Goal: Task Accomplishment & Management: Manage account settings

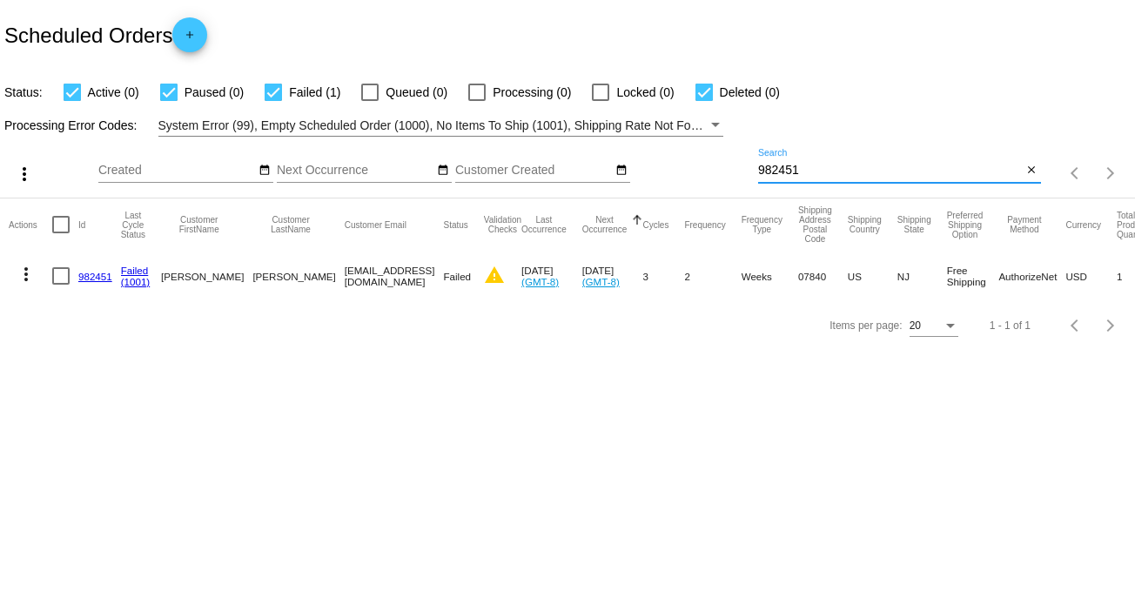
click at [822, 167] on input "982451" at bounding box center [890, 171] width 265 height 14
drag, startPoint x: 812, startPoint y: 170, endPoint x: 678, endPoint y: 147, distance: 136.0
click at [678, 147] on div "more_vert Sep Jan Feb Mar [DATE]" at bounding box center [567, 168] width 1135 height 62
paste input "[EMAIL_ADDRESS][DOMAIN_NAME]"
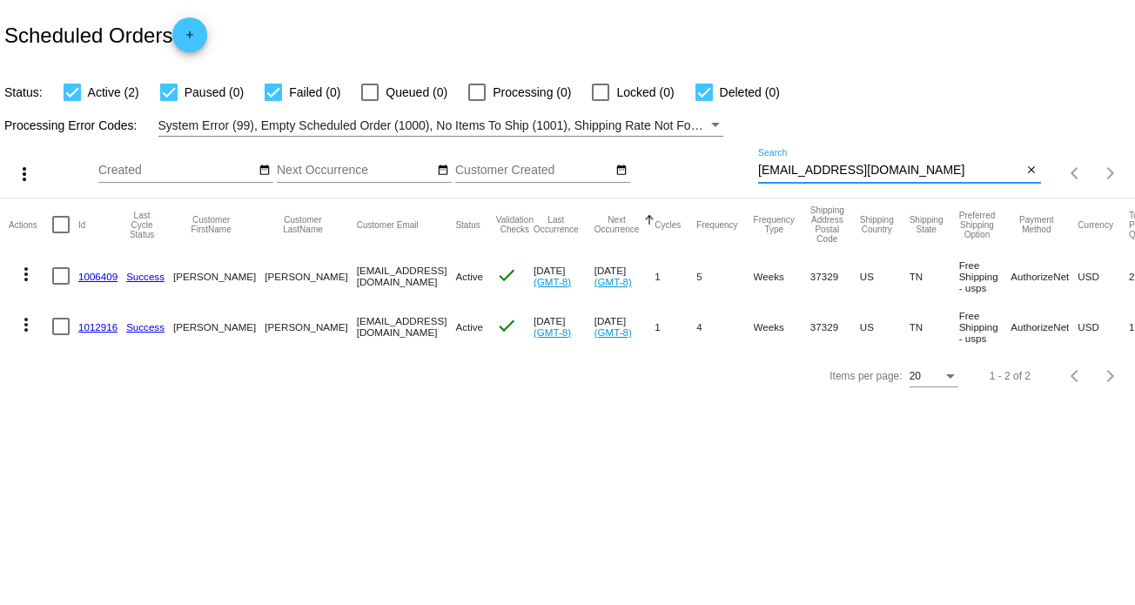
type input "[EMAIL_ADDRESS][DOMAIN_NAME]"
click at [93, 280] on link "1006409" at bounding box center [97, 276] width 39 height 11
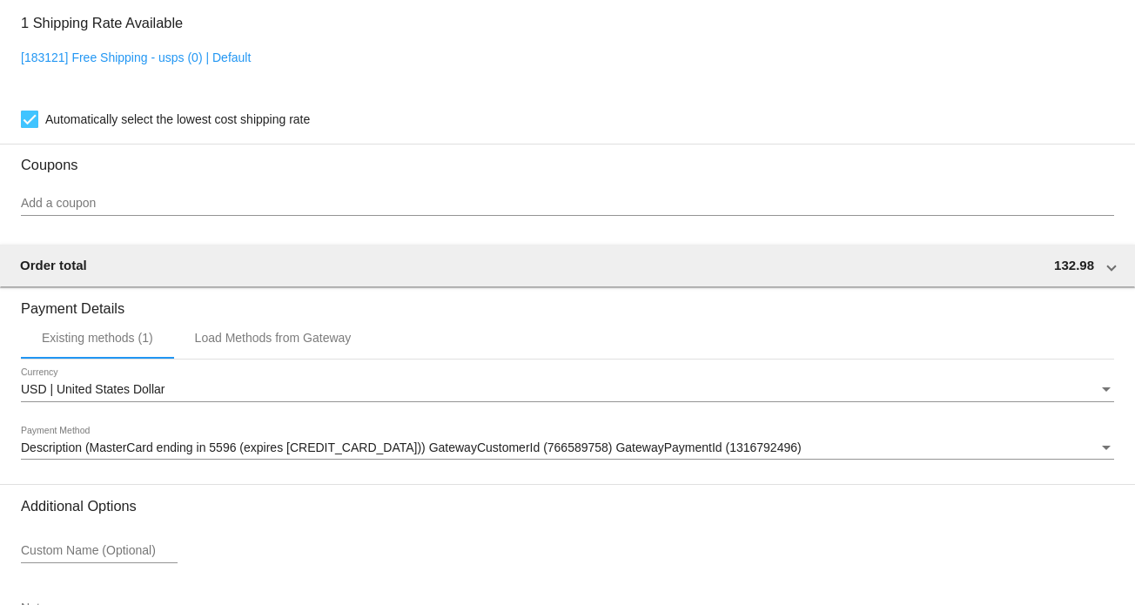
scroll to position [1560, 0]
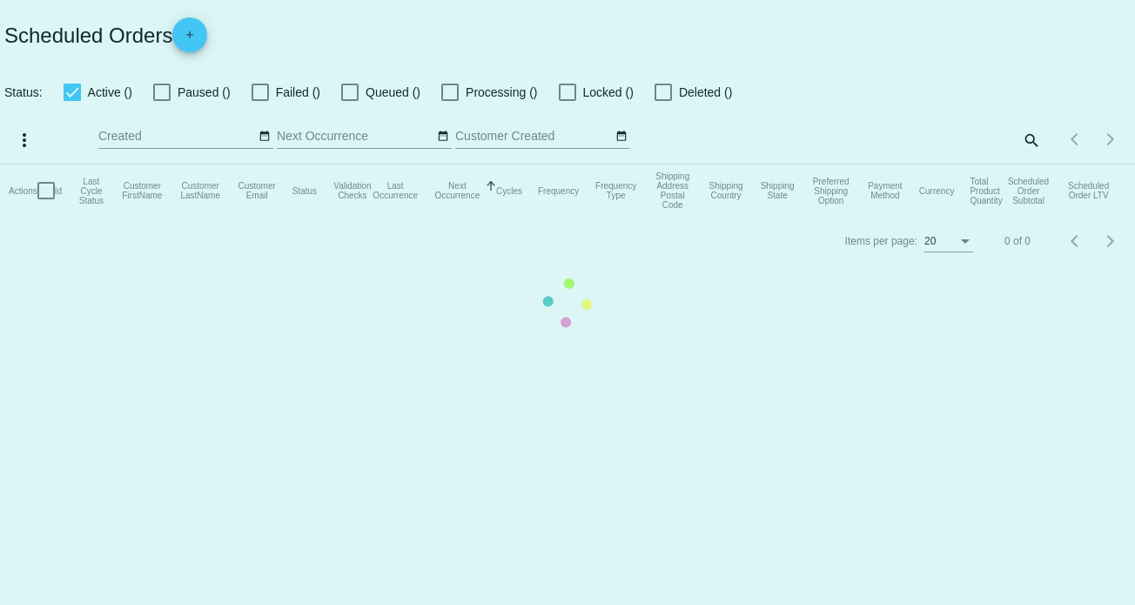
checkbox input "true"
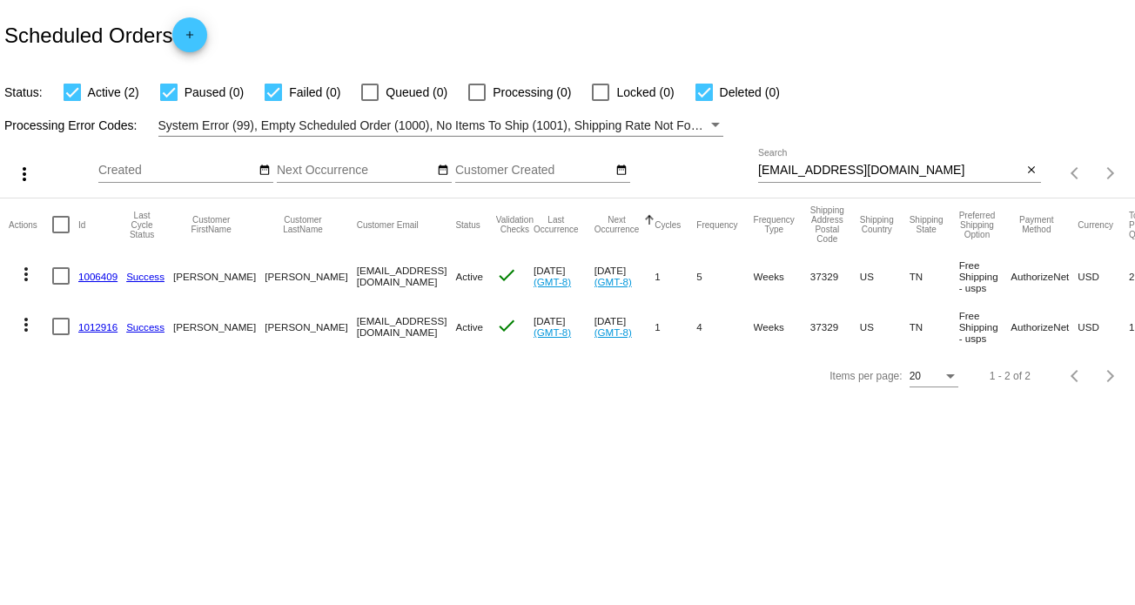
click at [106, 325] on link "1012916" at bounding box center [97, 326] width 39 height 11
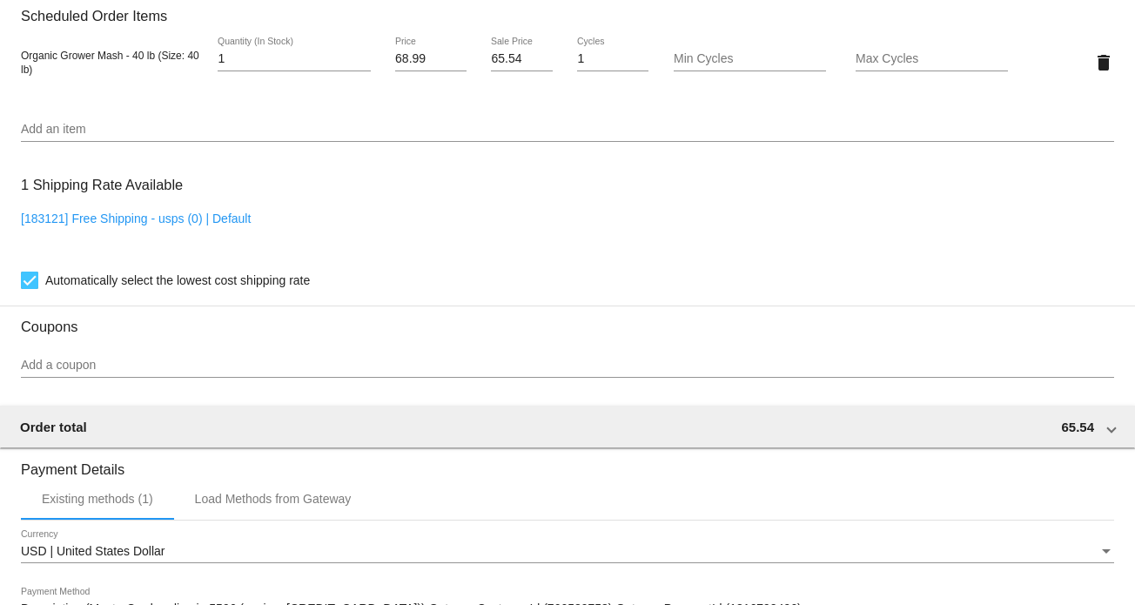
scroll to position [1511, 0]
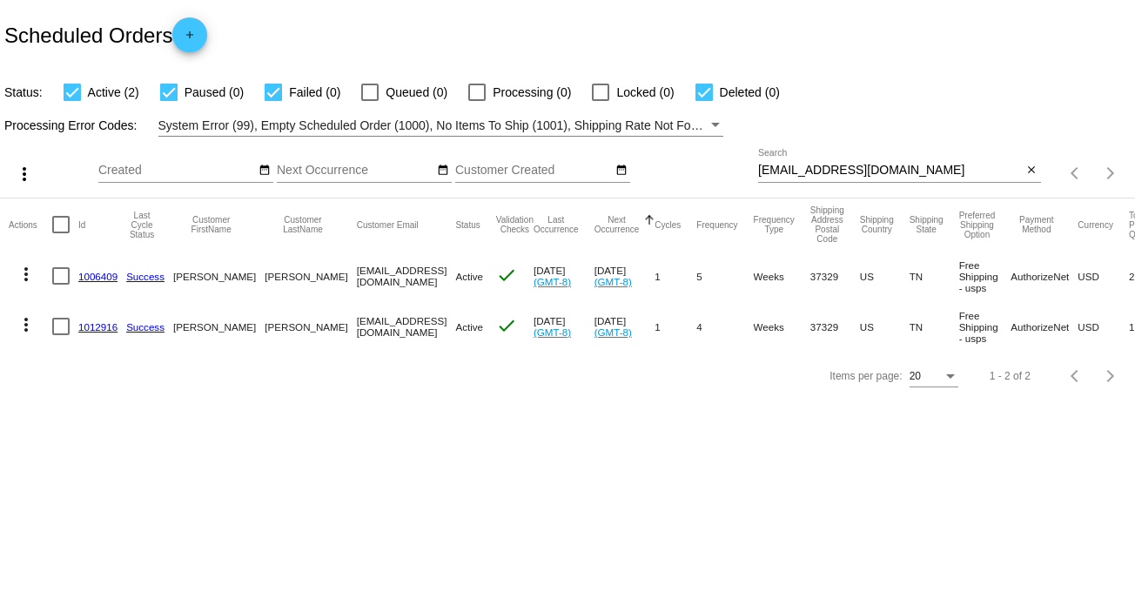
click at [30, 279] on mat-icon "more_vert" at bounding box center [26, 274] width 21 height 21
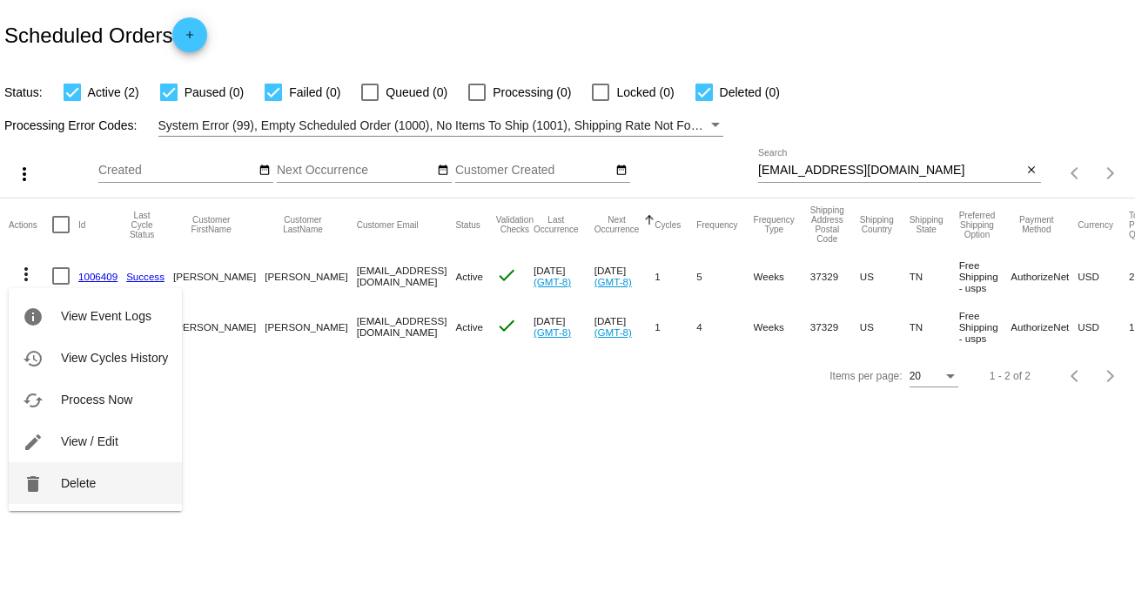
click at [118, 482] on button "delete Delete" at bounding box center [95, 483] width 173 height 42
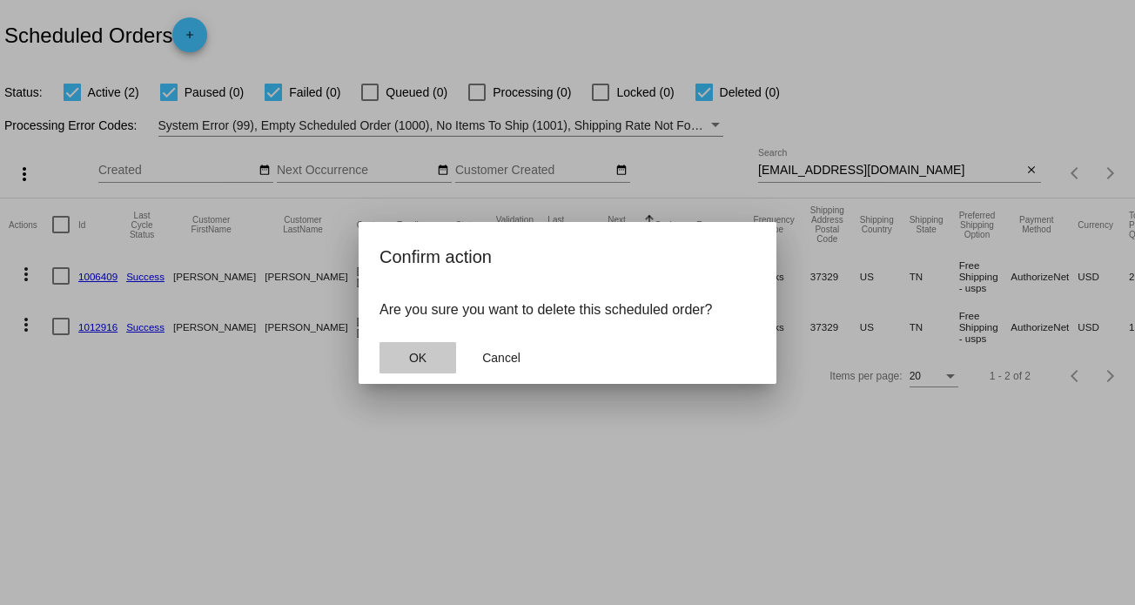
click at [404, 364] on button "OK" at bounding box center [418, 357] width 77 height 31
